Goal: Information Seeking & Learning: Learn about a topic

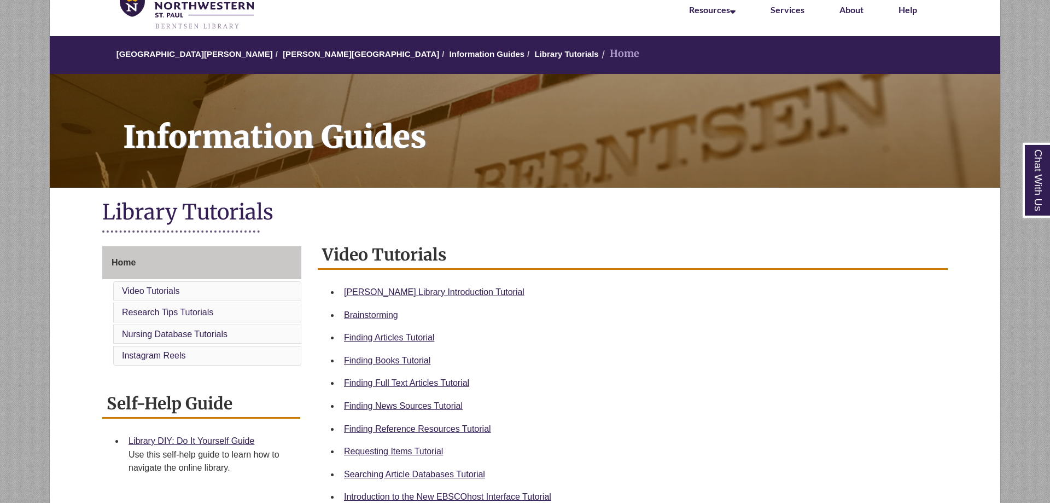
scroll to position [335, 0]
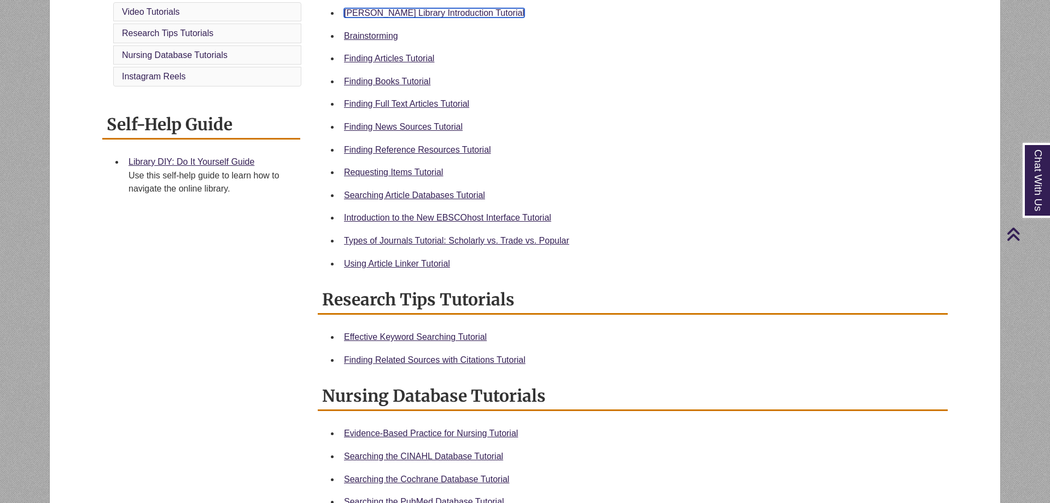
click at [461, 15] on link "Berntsen Library Introduction Tutorial" at bounding box center [434, 12] width 181 height 9
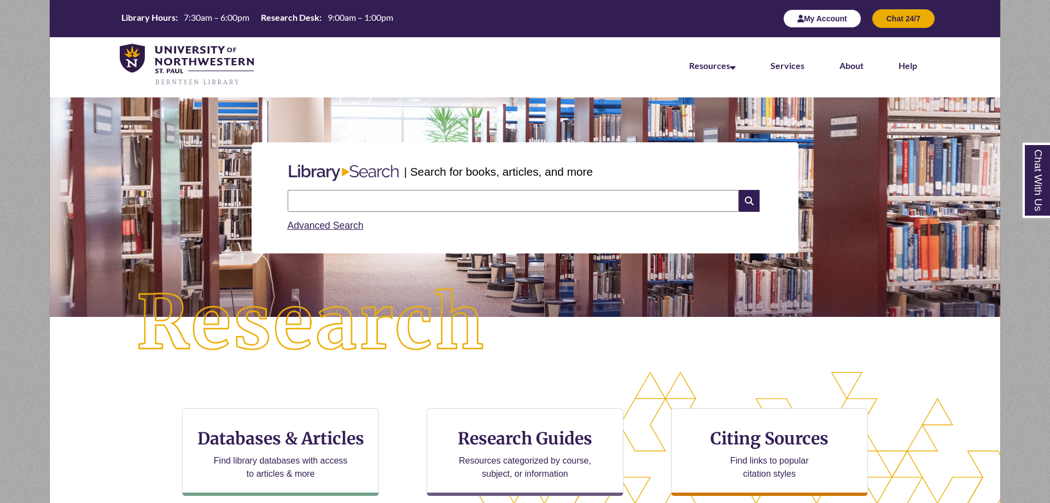
click at [821, 20] on button "My Account" at bounding box center [822, 18] width 78 height 19
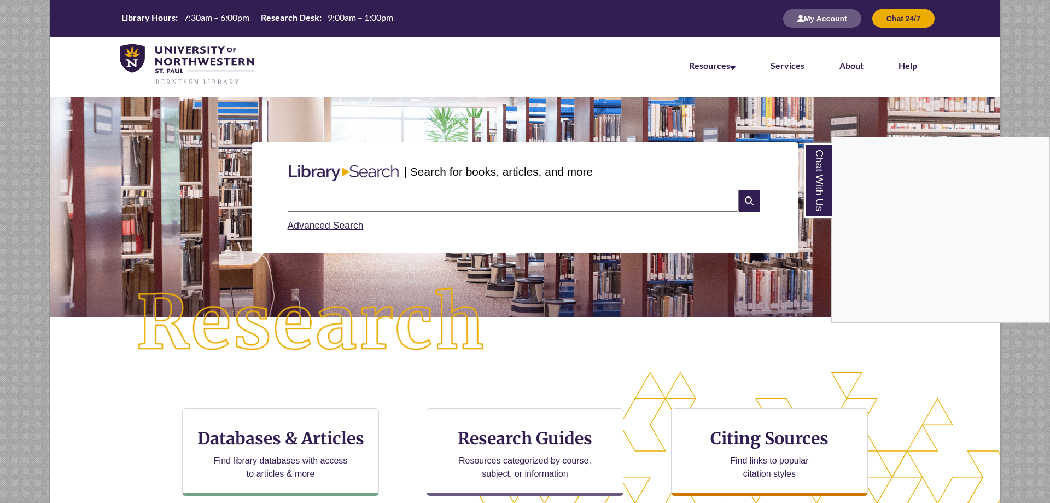
click at [833, 21] on div "Chat With Us" at bounding box center [525, 251] width 1050 height 503
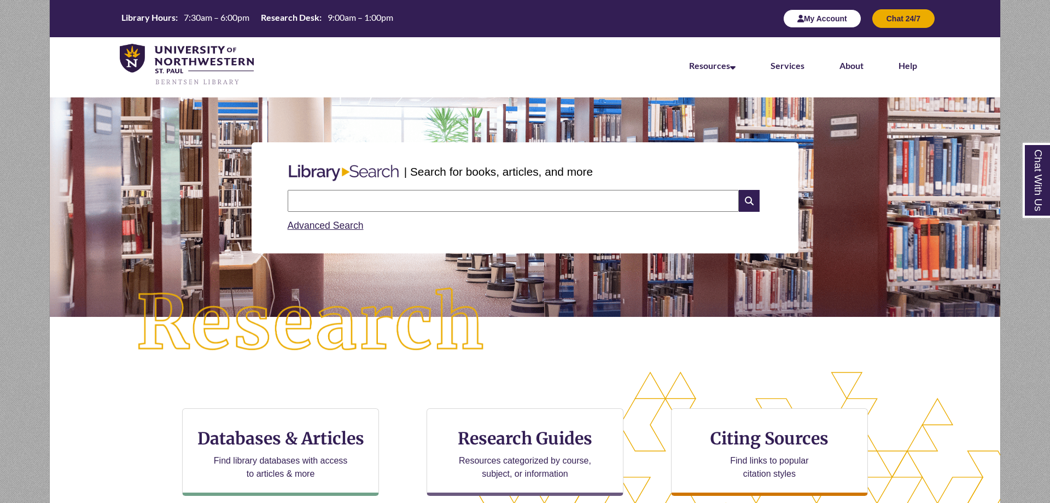
click at [827, 18] on button "My Account" at bounding box center [822, 18] width 78 height 19
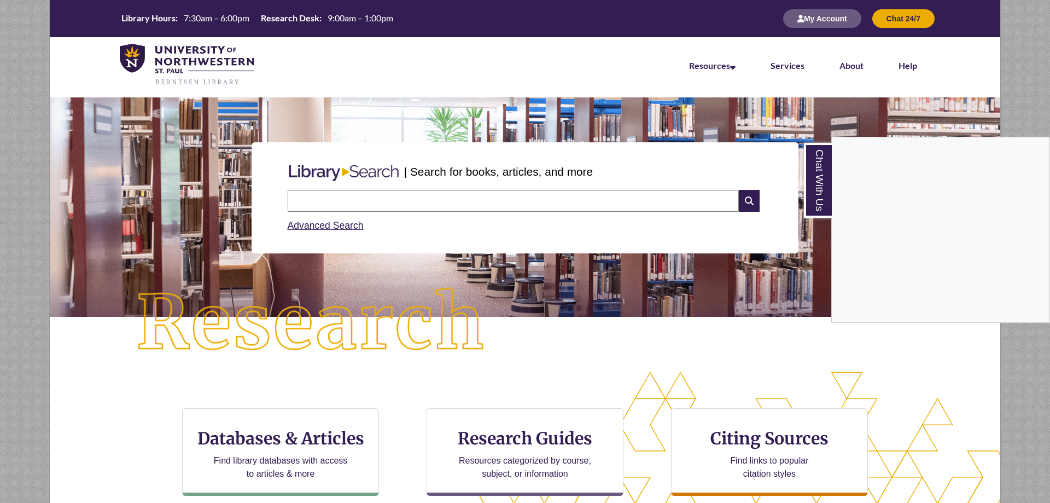
click at [418, 201] on div "Chat With Us" at bounding box center [525, 251] width 1050 height 503
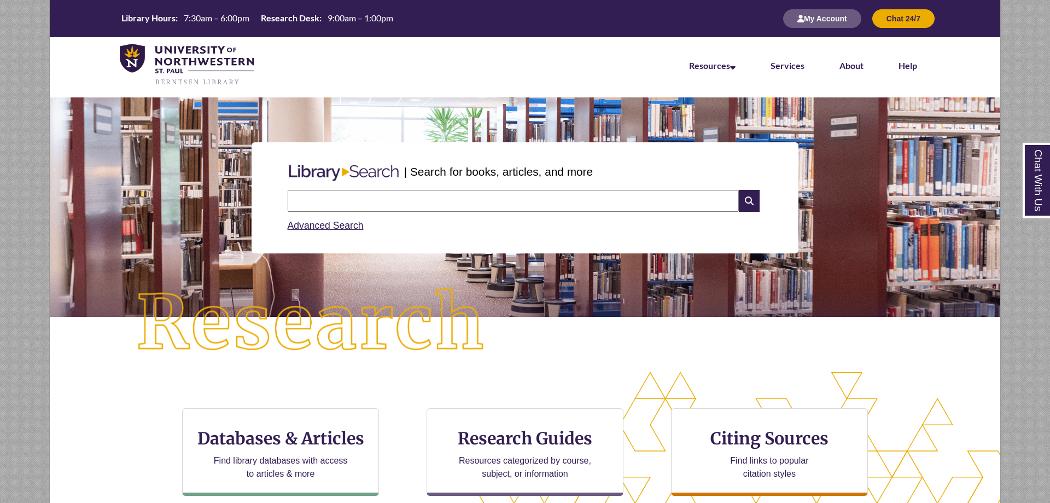
click at [417, 201] on input "text" at bounding box center [513, 201] width 451 height 22
type input "**********"
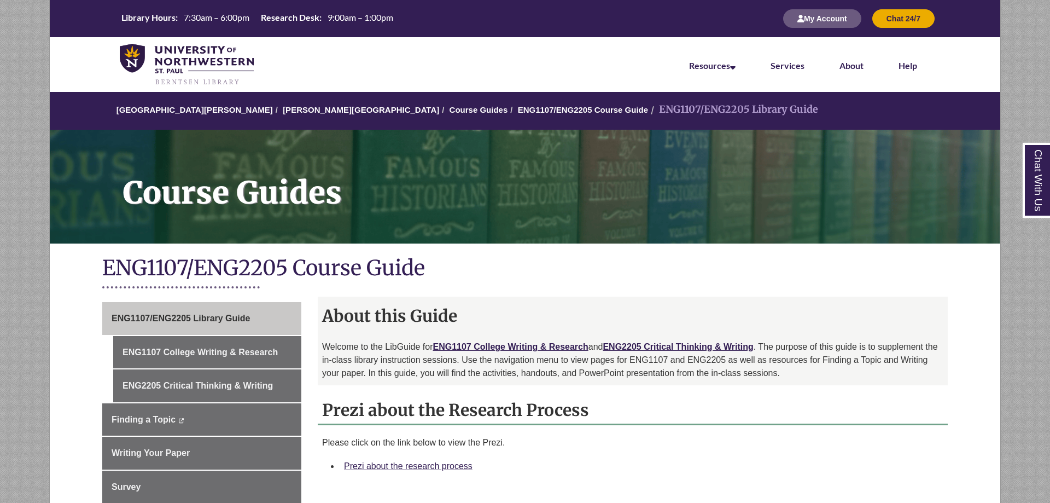
scroll to position [112, 0]
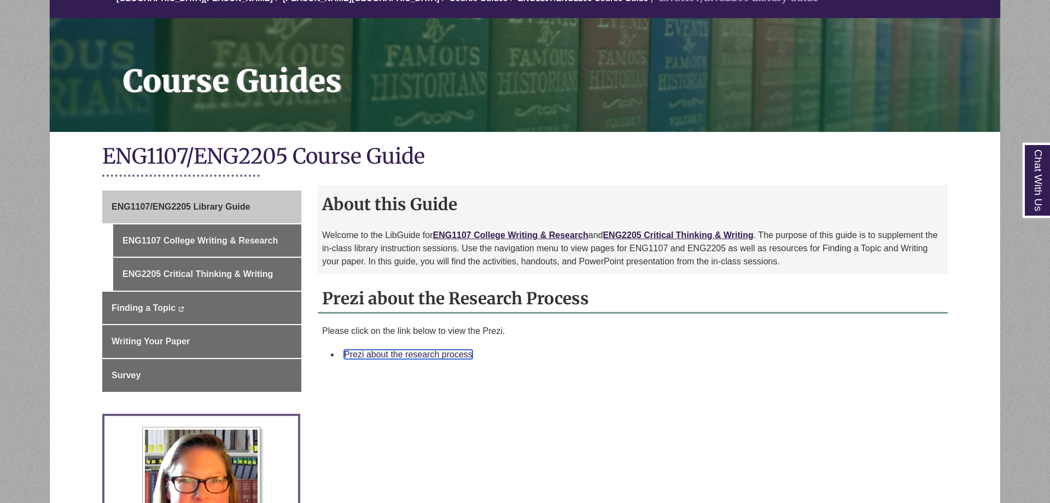
click at [454, 356] on link "Prezi about the research process" at bounding box center [408, 354] width 129 height 9
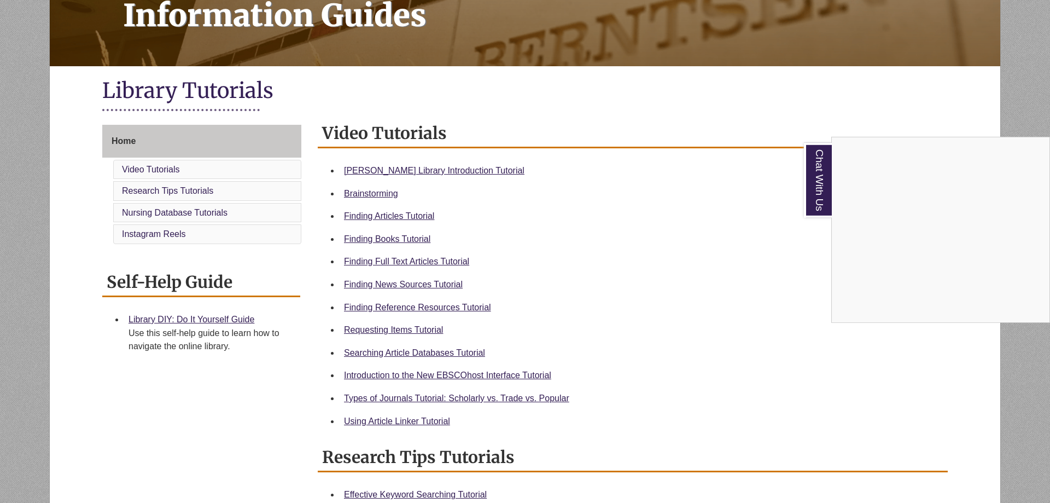
scroll to position [335, 0]
